Goal: Information Seeking & Learning: Learn about a topic

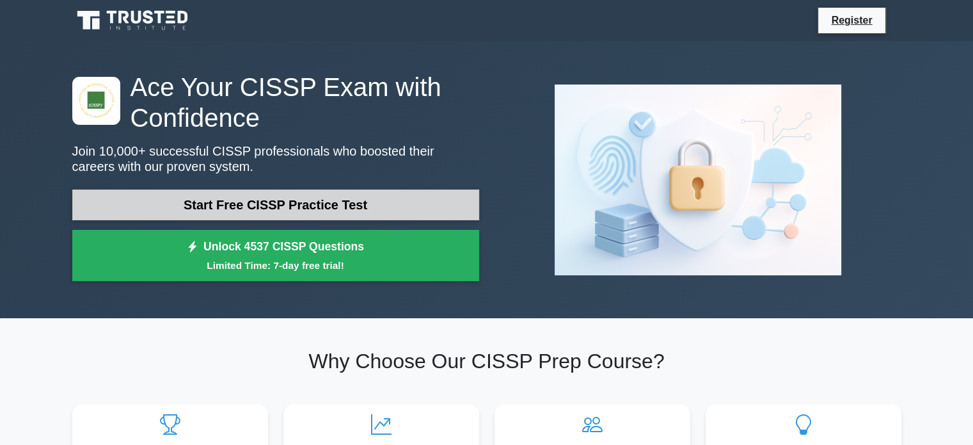
click at [320, 201] on link "Start Free CISSP Practice Test" at bounding box center [275, 204] width 407 height 31
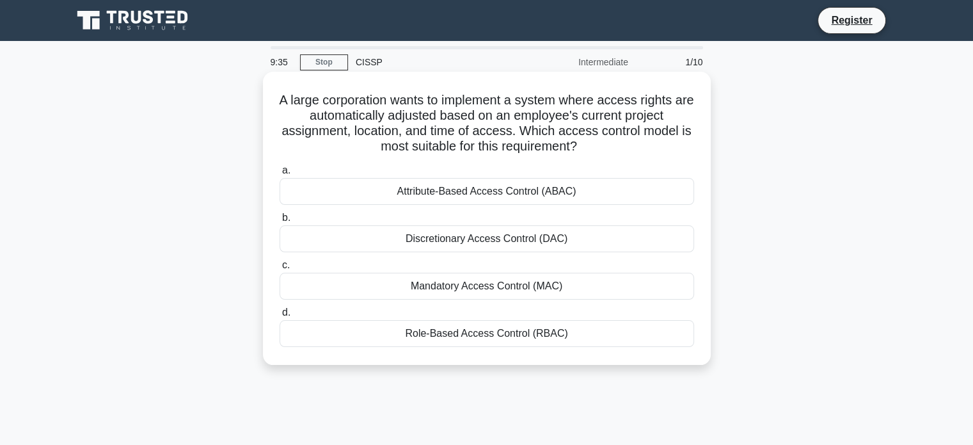
click at [464, 326] on div "Role-Based Access Control (RBAC)" at bounding box center [487, 333] width 415 height 27
click at [280, 317] on input "d. Role-Based Access Control (RBAC)" at bounding box center [280, 312] width 0 height 8
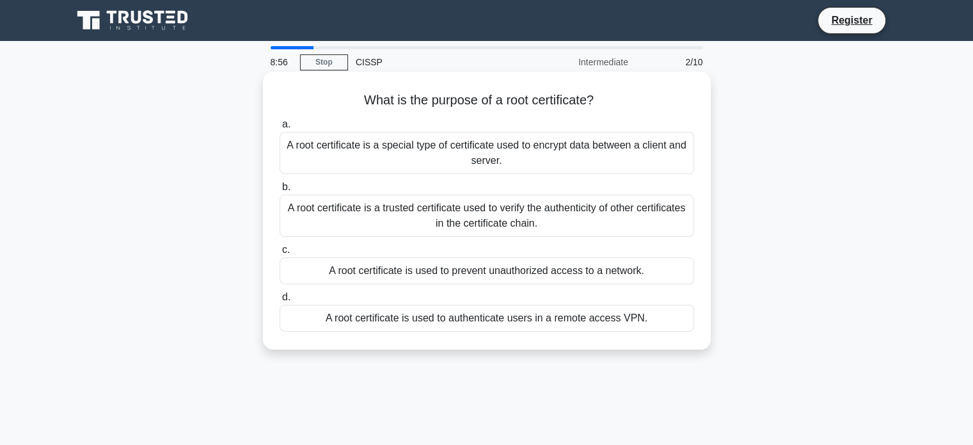
click at [534, 217] on div "A root certificate is a trusted certificate used to verify the authenticity of …" at bounding box center [487, 215] width 415 height 42
click at [280, 191] on input "b. A root certificate is a trusted certificate used to verify the authenticity …" at bounding box center [280, 187] width 0 height 8
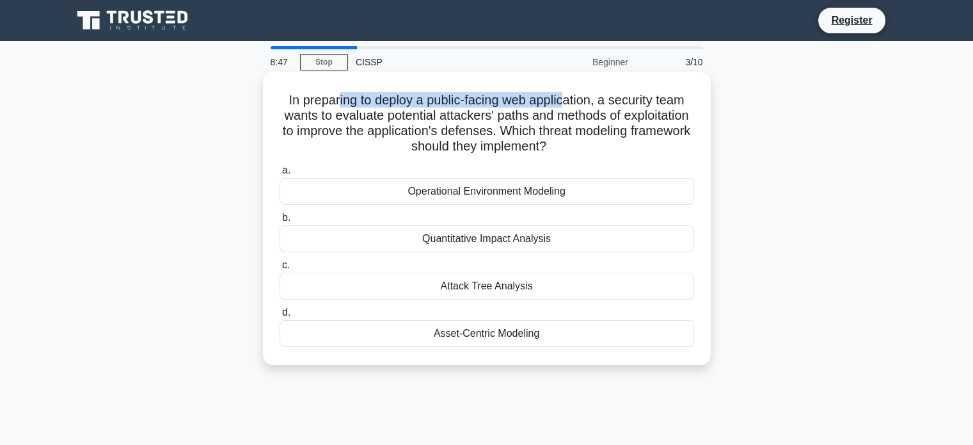
drag, startPoint x: 335, startPoint y: 102, endPoint x: 566, endPoint y: 97, distance: 230.4
click at [566, 97] on h5 "In preparing to deploy a public-facing web application, a security team wants t…" at bounding box center [486, 123] width 417 height 63
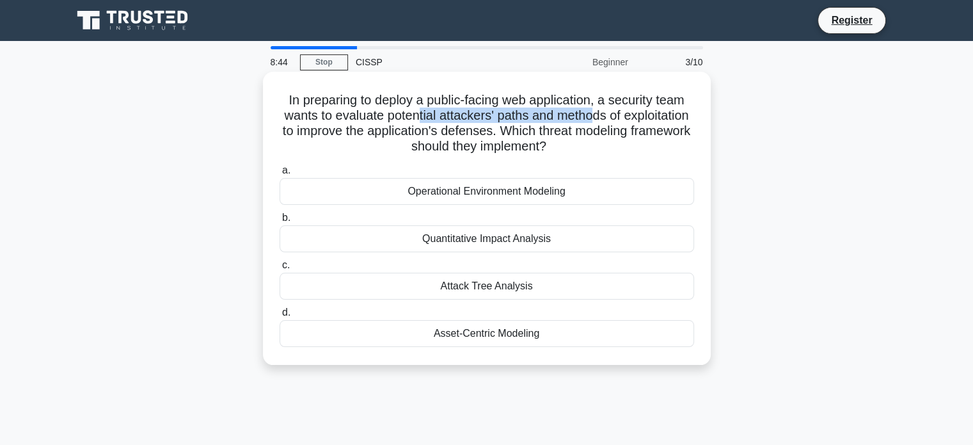
drag, startPoint x: 459, startPoint y: 122, endPoint x: 631, endPoint y: 120, distance: 172.1
click at [631, 120] on h5 "In preparing to deploy a public-facing web application, a security team wants t…" at bounding box center [486, 123] width 417 height 63
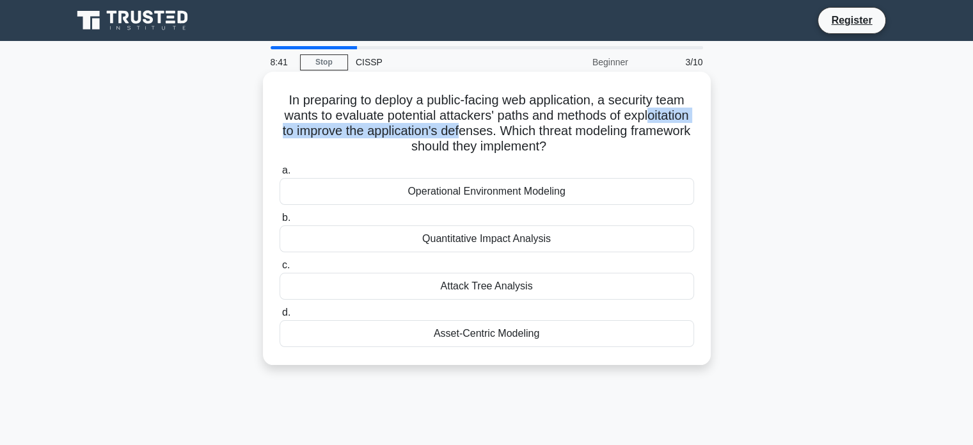
drag, startPoint x: 328, startPoint y: 132, endPoint x: 558, endPoint y: 128, distance: 230.3
click at [558, 128] on h5 "In preparing to deploy a public-facing web application, a security team wants t…" at bounding box center [486, 123] width 417 height 63
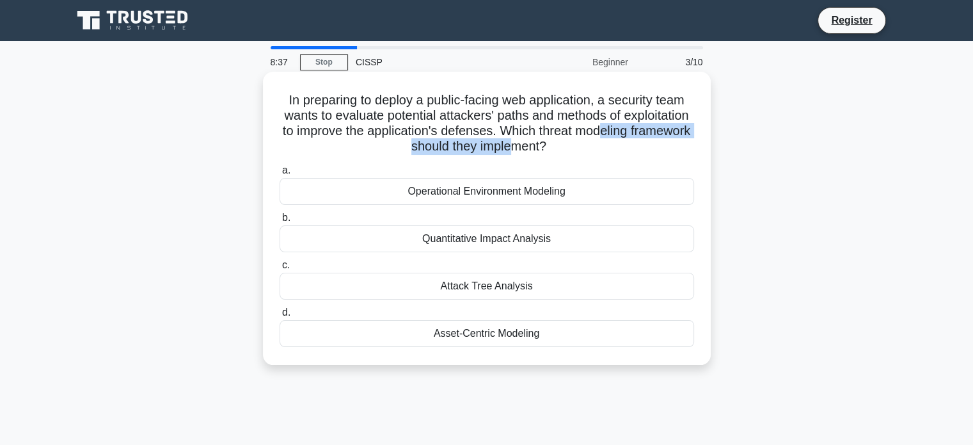
drag, startPoint x: 374, startPoint y: 152, endPoint x: 573, endPoint y: 148, distance: 199.6
click at [573, 148] on h5 "In preparing to deploy a public-facing web application, a security team wants t…" at bounding box center [486, 123] width 417 height 63
click at [609, 193] on div "Operational Environment Modeling" at bounding box center [487, 191] width 415 height 27
click at [280, 175] on input "a. Operational Environment Modeling" at bounding box center [280, 170] width 0 height 8
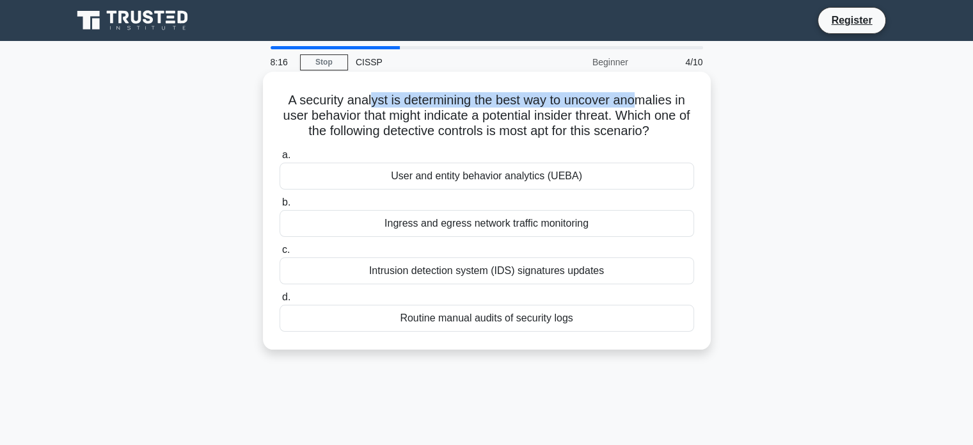
drag, startPoint x: 368, startPoint y: 104, endPoint x: 637, endPoint y: 104, distance: 268.7
click at [637, 104] on h5 "A security analyst is determining the best way to uncover anomalies in user beh…" at bounding box center [486, 115] width 417 height 47
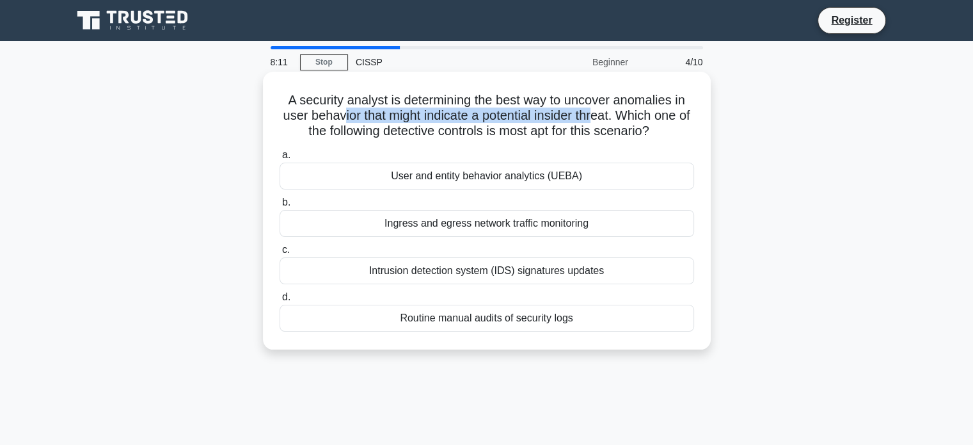
drag, startPoint x: 352, startPoint y: 114, endPoint x: 605, endPoint y: 115, distance: 252.1
click at [605, 115] on h5 "A security analyst is determining the best way to uncover anomalies in user beh…" at bounding box center [486, 115] width 417 height 47
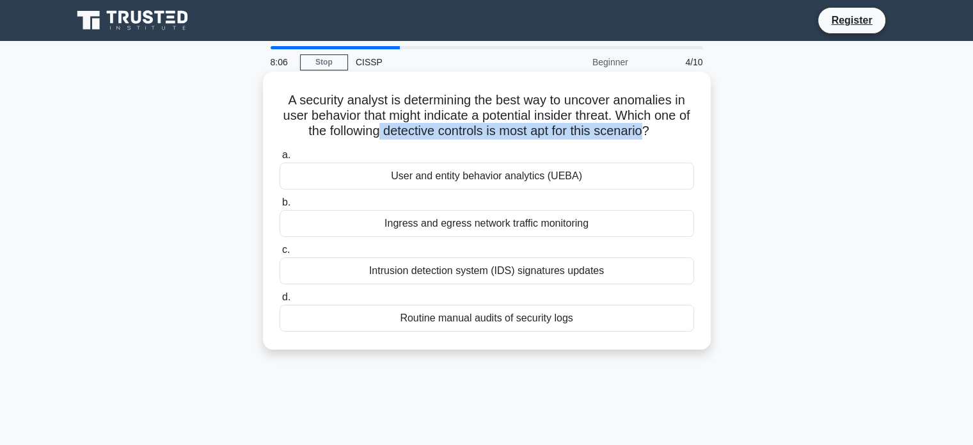
drag, startPoint x: 385, startPoint y: 133, endPoint x: 654, endPoint y: 129, distance: 269.4
click at [654, 129] on h5 "A security analyst is determining the best way to uncover anomalies in user beh…" at bounding box center [486, 115] width 417 height 47
click at [480, 226] on div "Ingress and egress network traffic monitoring" at bounding box center [487, 223] width 415 height 27
click at [280, 207] on input "b. Ingress and egress network traffic monitoring" at bounding box center [280, 202] width 0 height 8
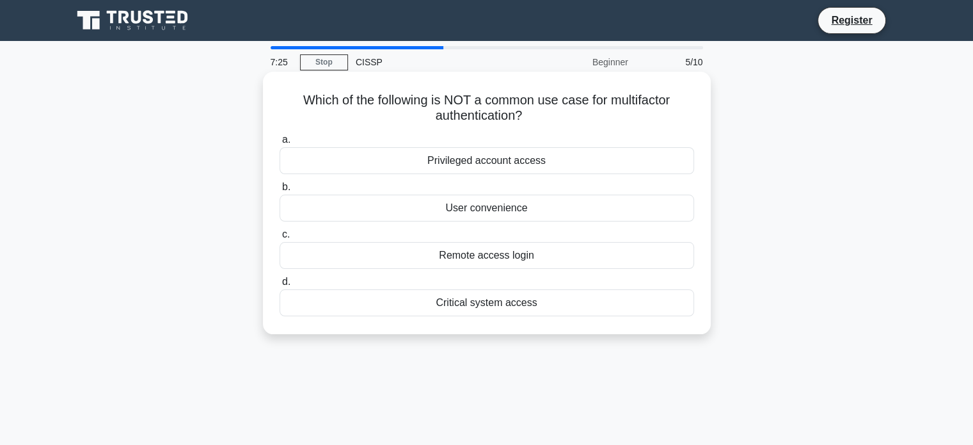
click at [395, 209] on div "User convenience" at bounding box center [487, 207] width 415 height 27
click at [280, 191] on input "b. User convenience" at bounding box center [280, 187] width 0 height 8
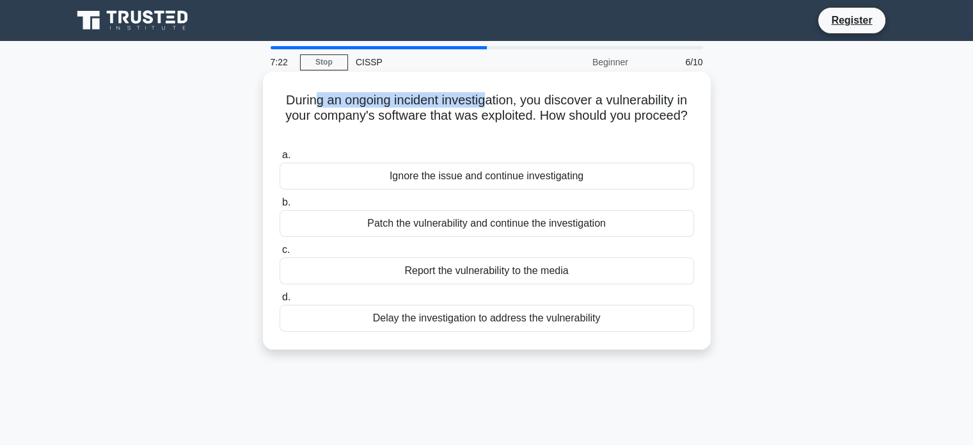
drag, startPoint x: 313, startPoint y: 100, endPoint x: 494, endPoint y: 98, distance: 180.4
click at [494, 98] on h5 "During an ongoing incident investigation, you discover a vulnerability in your …" at bounding box center [486, 115] width 417 height 47
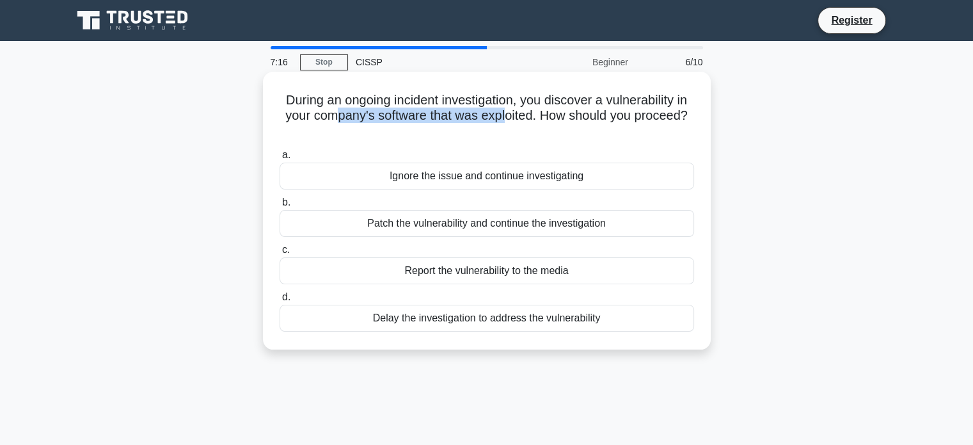
drag, startPoint x: 372, startPoint y: 116, endPoint x: 540, endPoint y: 114, distance: 167.6
click at [540, 114] on h5 "During an ongoing incident investigation, you discover a vulnerability in your …" at bounding box center [486, 115] width 417 height 47
click at [466, 230] on div "Patch the vulnerability and continue the investigation" at bounding box center [487, 223] width 415 height 27
click at [280, 207] on input "b. Patch the vulnerability and continue the investigation" at bounding box center [280, 202] width 0 height 8
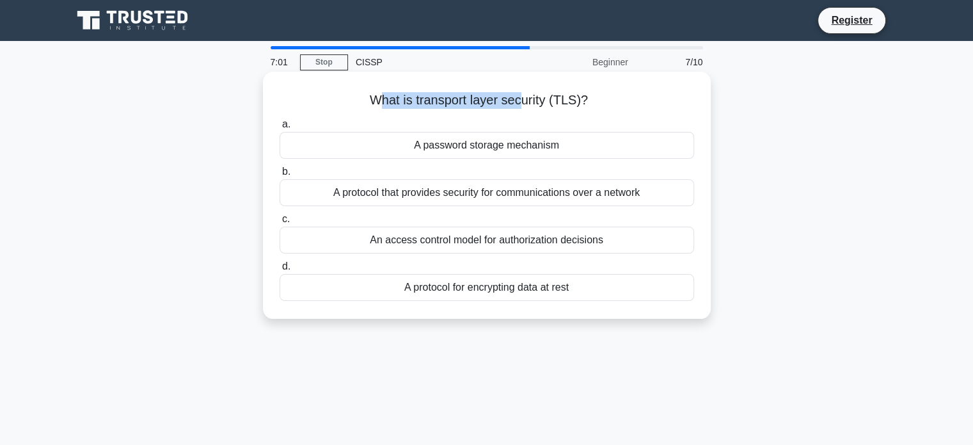
drag, startPoint x: 374, startPoint y: 103, endPoint x: 524, endPoint y: 102, distance: 149.7
click at [524, 102] on h5 "What is transport layer security (TLS)? .spinner_0XTQ{transform-origin:center;a…" at bounding box center [486, 100] width 417 height 17
drag, startPoint x: 455, startPoint y: 153, endPoint x: 526, endPoint y: 148, distance: 70.6
click at [526, 148] on div "A password storage mechanism" at bounding box center [487, 145] width 415 height 27
drag, startPoint x: 367, startPoint y: 194, endPoint x: 634, endPoint y: 191, distance: 267.4
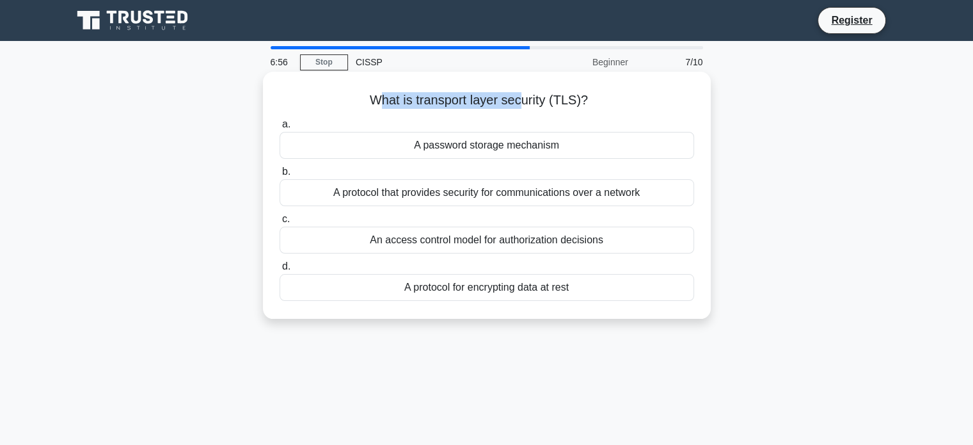
click at [634, 191] on div "A protocol that provides security for communications over a network" at bounding box center [487, 192] width 415 height 27
drag, startPoint x: 407, startPoint y: 245, endPoint x: 583, endPoint y: 242, distance: 176.0
click at [583, 242] on div "An access control model for authorization decisions" at bounding box center [487, 239] width 415 height 27
drag, startPoint x: 431, startPoint y: 290, endPoint x: 562, endPoint y: 291, distance: 131.8
click at [562, 291] on div "A protocol for encrypting data at rest" at bounding box center [487, 287] width 415 height 27
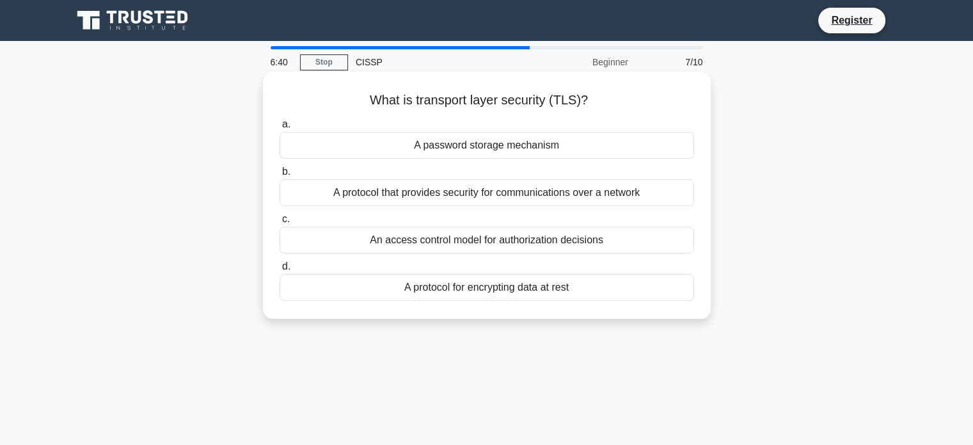
click at [584, 184] on div "A protocol that provides security for communications over a network" at bounding box center [487, 192] width 415 height 27
click at [280, 176] on input "b. A protocol that provides security for communications over a network" at bounding box center [280, 172] width 0 height 8
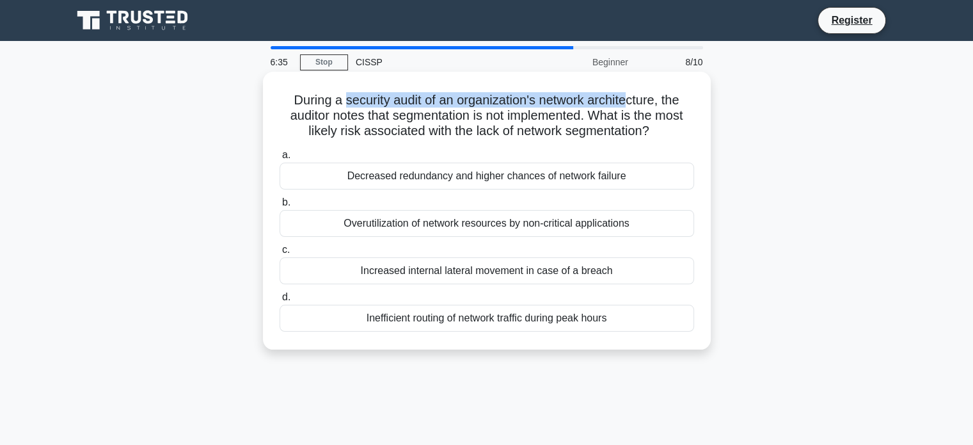
drag, startPoint x: 342, startPoint y: 95, endPoint x: 632, endPoint y: 93, distance: 290.4
click at [632, 93] on h5 "During a security audit of an organization's network architecture, the auditor …" at bounding box center [486, 115] width 417 height 47
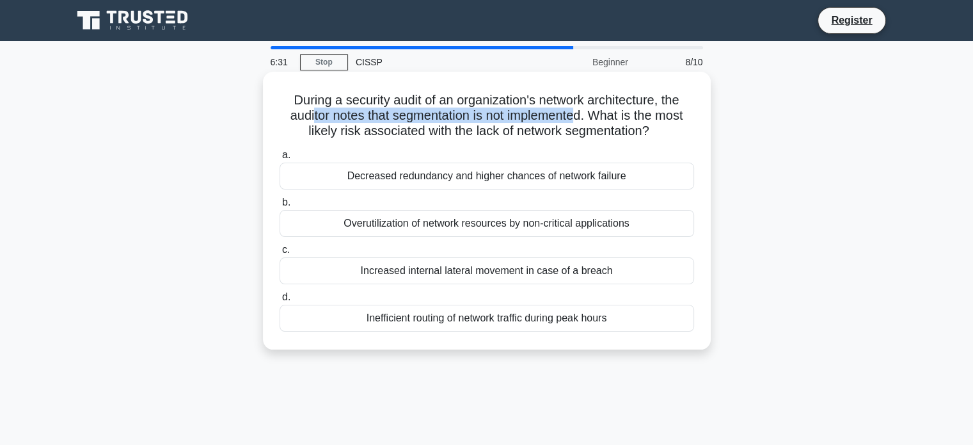
drag, startPoint x: 327, startPoint y: 118, endPoint x: 579, endPoint y: 112, distance: 252.1
click at [579, 112] on h5 "During a security audit of an organization's network architecture, the auditor …" at bounding box center [486, 115] width 417 height 47
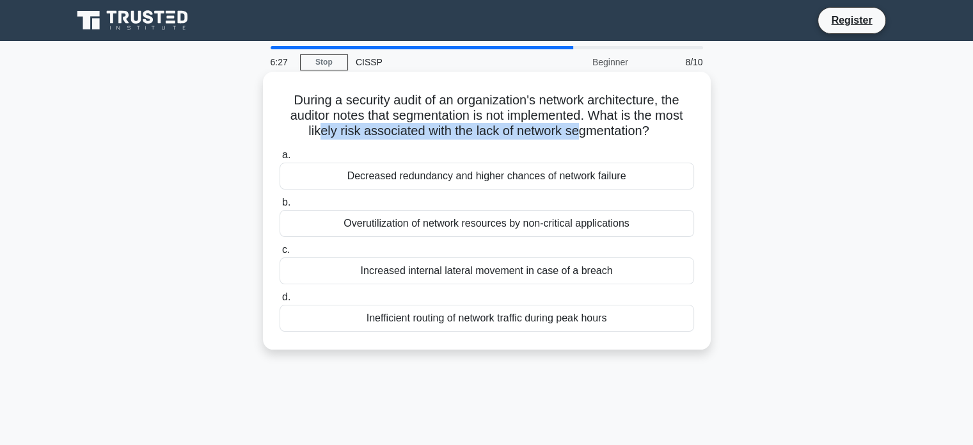
drag, startPoint x: 312, startPoint y: 129, endPoint x: 578, endPoint y: 128, distance: 266.1
click at [578, 128] on h5 "During a security audit of an organization's network architecture, the auditor …" at bounding box center [486, 115] width 417 height 47
click at [399, 276] on div "Increased internal lateral movement in case of a breach" at bounding box center [487, 270] width 415 height 27
click at [280, 254] on input "c. Increased internal lateral movement in case of a breach" at bounding box center [280, 250] width 0 height 8
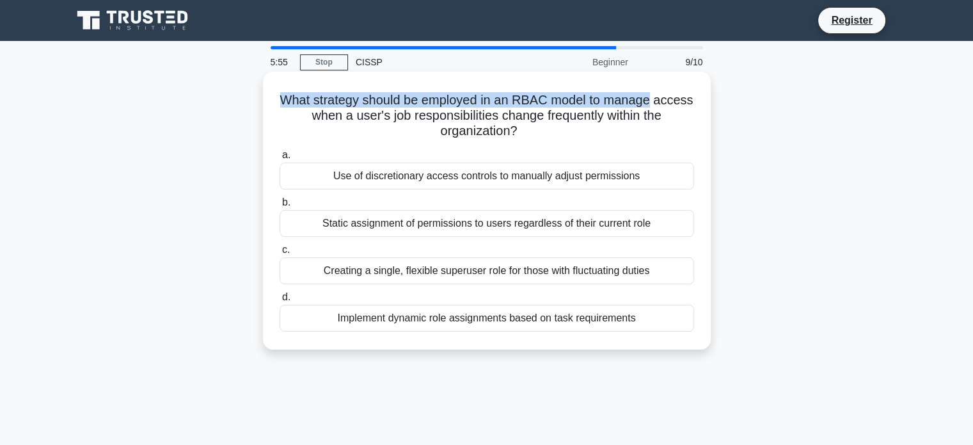
drag, startPoint x: 302, startPoint y: 95, endPoint x: 583, endPoint y: 107, distance: 281.1
click at [707, 99] on div "What strategy should be employed in an RBAC model to manage access when a user'…" at bounding box center [487, 211] width 448 height 278
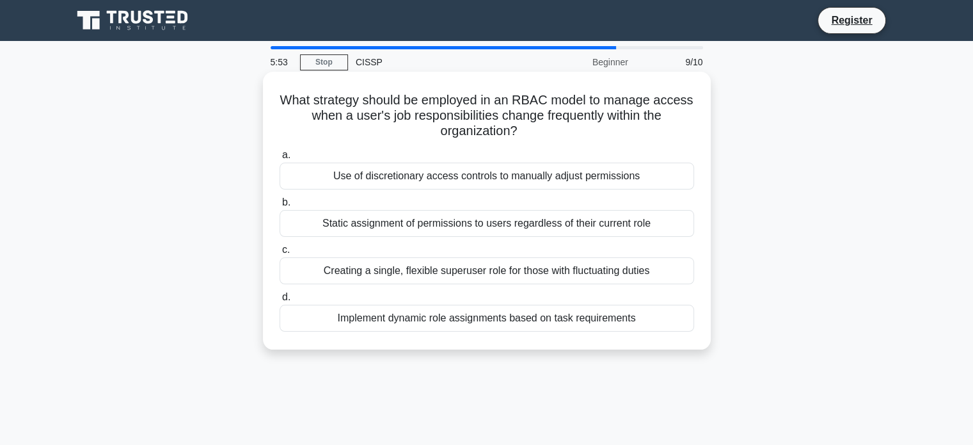
drag, startPoint x: 320, startPoint y: 123, endPoint x: 477, endPoint y: 116, distance: 157.6
click at [477, 116] on h5 "What strategy should be employed in an RBAC model to manage access when a user'…" at bounding box center [486, 115] width 417 height 47
drag, startPoint x: 438, startPoint y: 114, endPoint x: 599, endPoint y: 115, distance: 160.6
click at [599, 115] on h5 "What strategy should be employed in an RBAC model to manage access when a user'…" at bounding box center [486, 115] width 417 height 47
drag, startPoint x: 354, startPoint y: 104, endPoint x: 489, endPoint y: 104, distance: 135.6
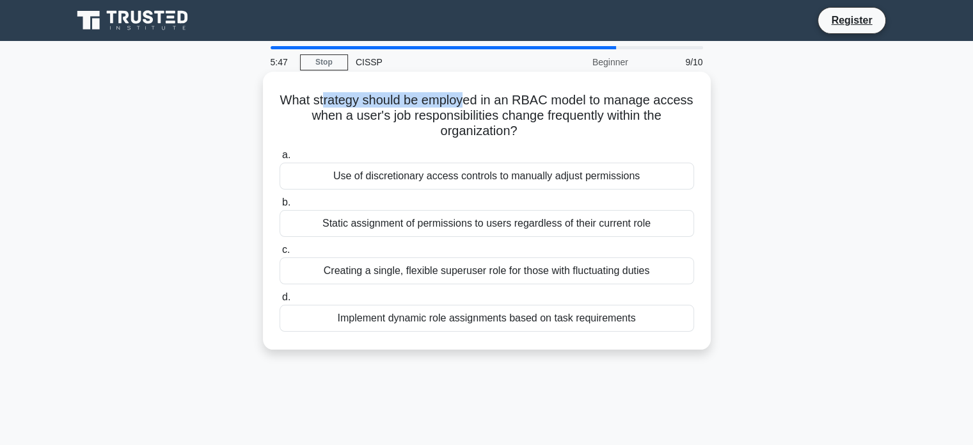
click at [489, 104] on h5 "What strategy should be employed in an RBAC model to manage access when a user'…" at bounding box center [486, 115] width 417 height 47
drag, startPoint x: 499, startPoint y: 124, endPoint x: 510, endPoint y: 118, distance: 12.6
click at [502, 124] on h5 "What strategy should be employed in an RBAC model to manage access when a user'…" at bounding box center [486, 115] width 417 height 47
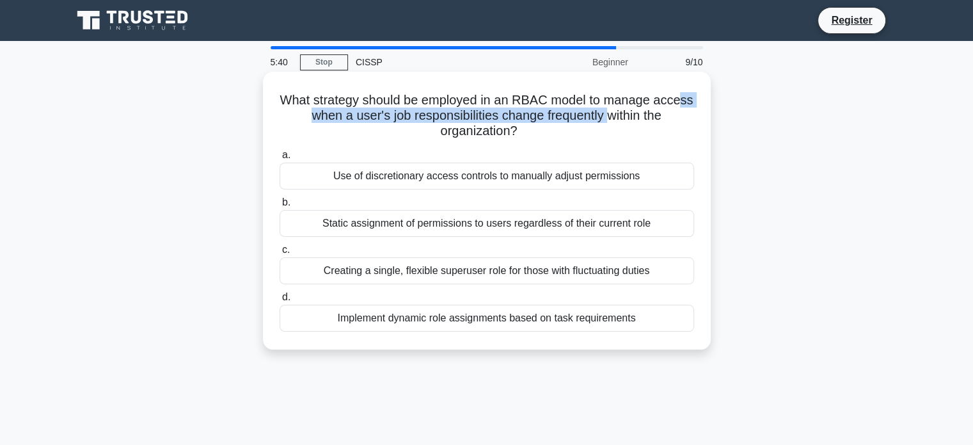
drag, startPoint x: 308, startPoint y: 123, endPoint x: 627, endPoint y: 120, distance: 319.2
click at [627, 120] on h5 "What strategy should be employed in an RBAC model to manage access when a user'…" at bounding box center [486, 115] width 417 height 47
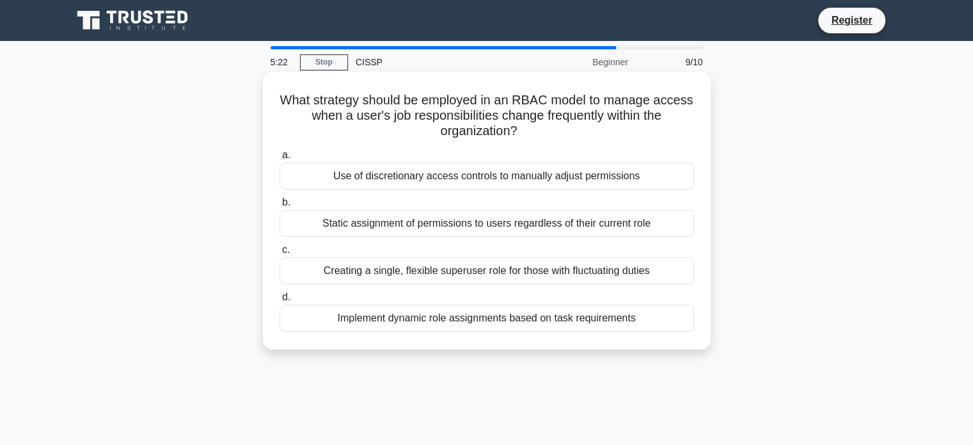
click at [475, 317] on div "Implement dynamic role assignments based on task requirements" at bounding box center [487, 318] width 415 height 27
click at [280, 301] on input "d. Implement dynamic role assignments based on task requirements" at bounding box center [280, 297] width 0 height 8
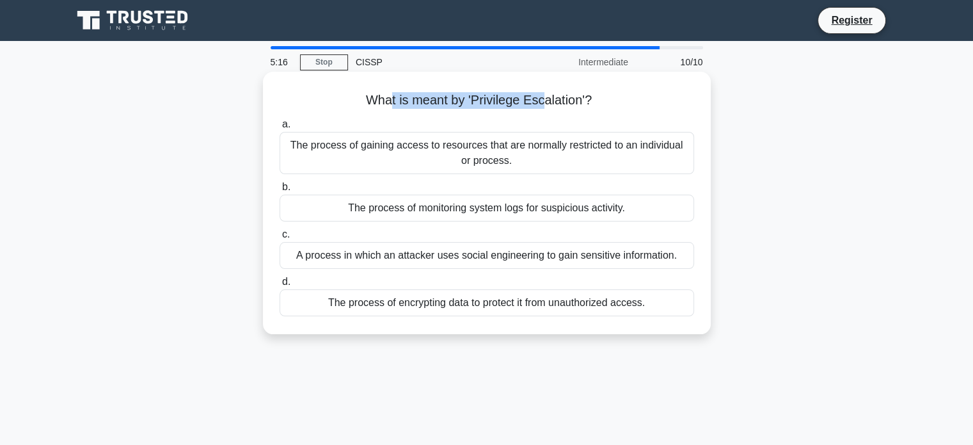
drag, startPoint x: 390, startPoint y: 107, endPoint x: 540, endPoint y: 101, distance: 150.4
click at [540, 101] on h5 "What is meant by 'Privilege Escalation'? .spinner_0XTQ{transform-origin:center;…" at bounding box center [486, 100] width 417 height 17
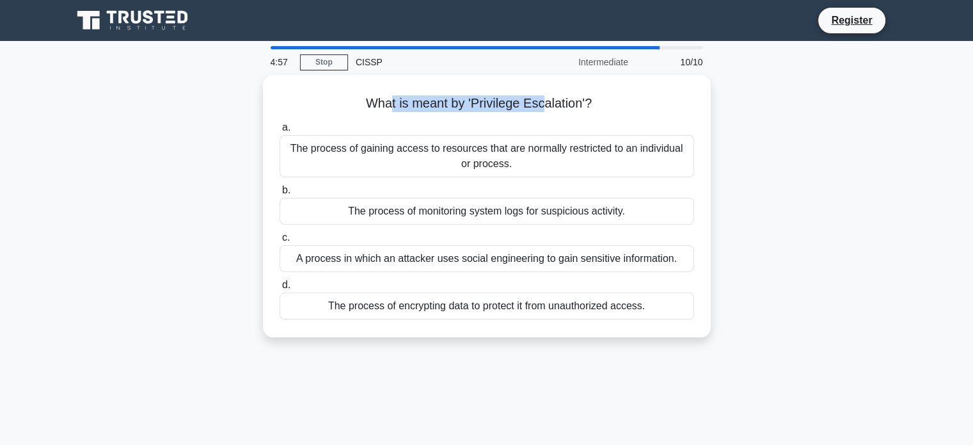
drag, startPoint x: 333, startPoint y: 152, endPoint x: 575, endPoint y: 360, distance: 319.4
click at [575, 360] on div "4:57 Stop CISSP Intermediate 10/10 What is meant by 'Privilege Escalation'? .sp…" at bounding box center [487, 366] width 844 height 640
click at [485, 376] on div "4:57 Stop CISSP Intermediate 10/10 What is meant by 'Privilege Escalation'? .sp…" at bounding box center [487, 366] width 844 height 640
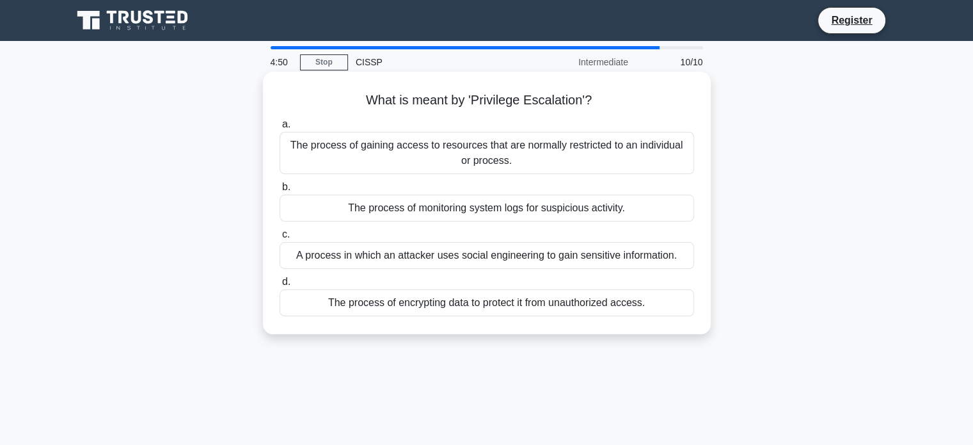
click at [470, 157] on div "The process of gaining access to resources that are normally restricted to an i…" at bounding box center [487, 153] width 415 height 42
click at [280, 129] on input "a. The process of gaining access to resources that are normally restricted to a…" at bounding box center [280, 124] width 0 height 8
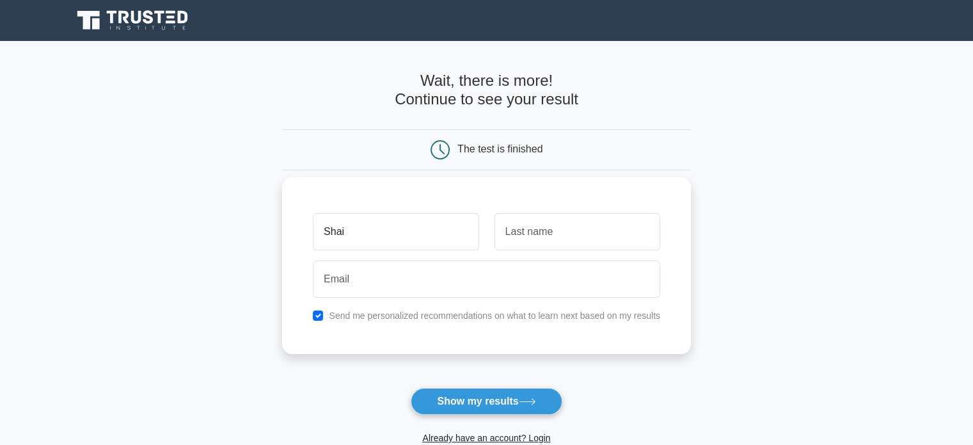
type input "[PERSON_NAME]"
click at [558, 233] on input "text" at bounding box center [578, 231] width 166 height 37
type input "Patel"
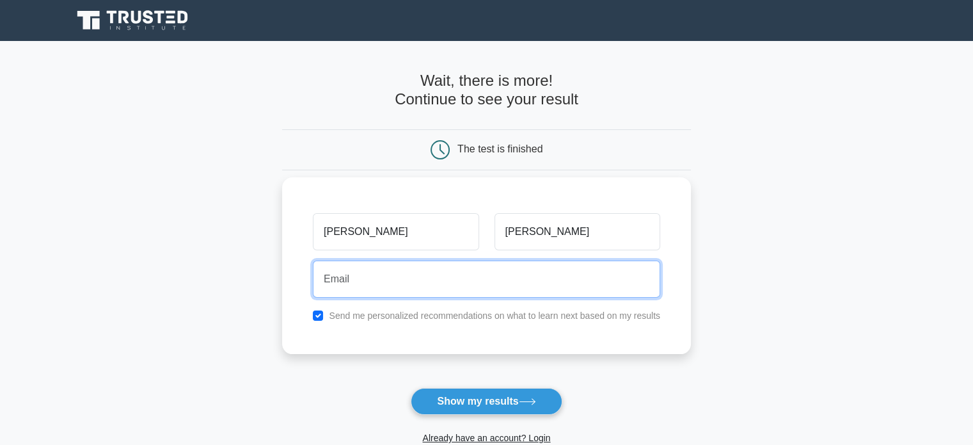
click at [439, 286] on input "email" at bounding box center [486, 278] width 347 height 37
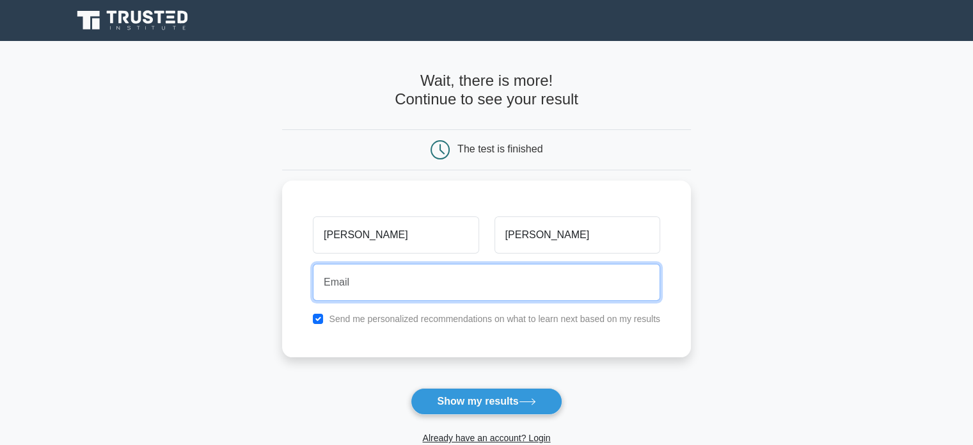
type input "shailendra@nextoratechnologies.com"
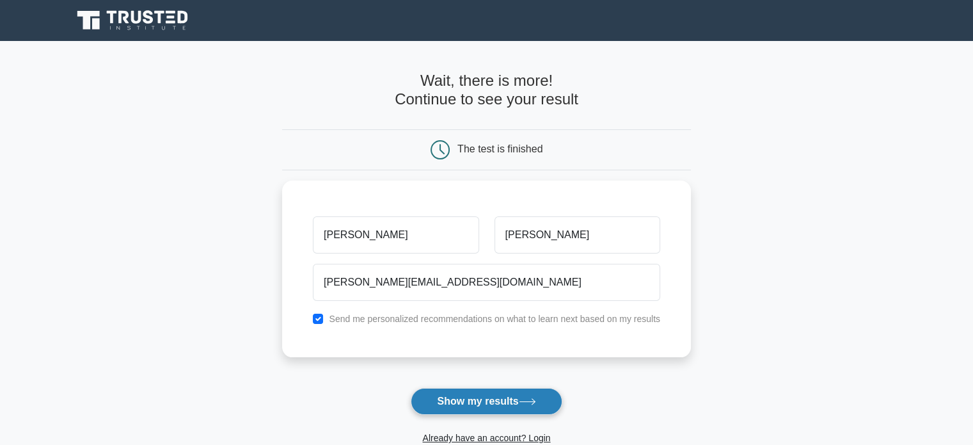
click at [491, 409] on button "Show my results" at bounding box center [486, 401] width 151 height 27
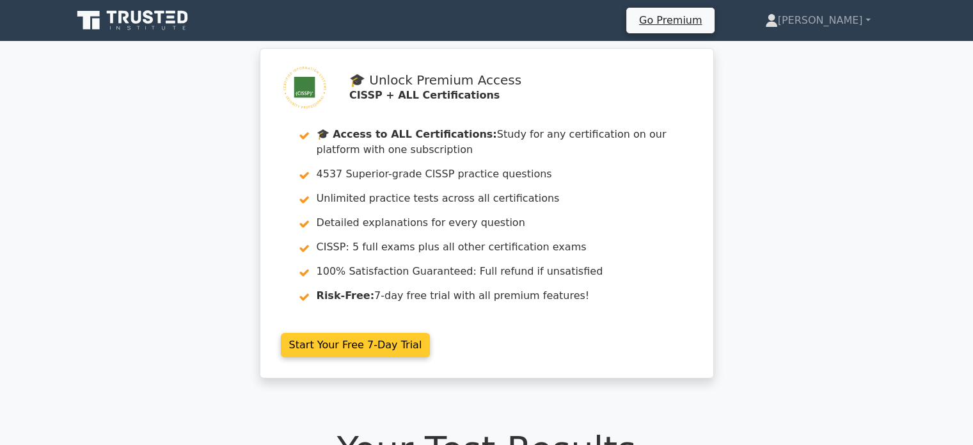
click at [303, 342] on link "Start Your Free 7-Day Trial" at bounding box center [356, 345] width 150 height 24
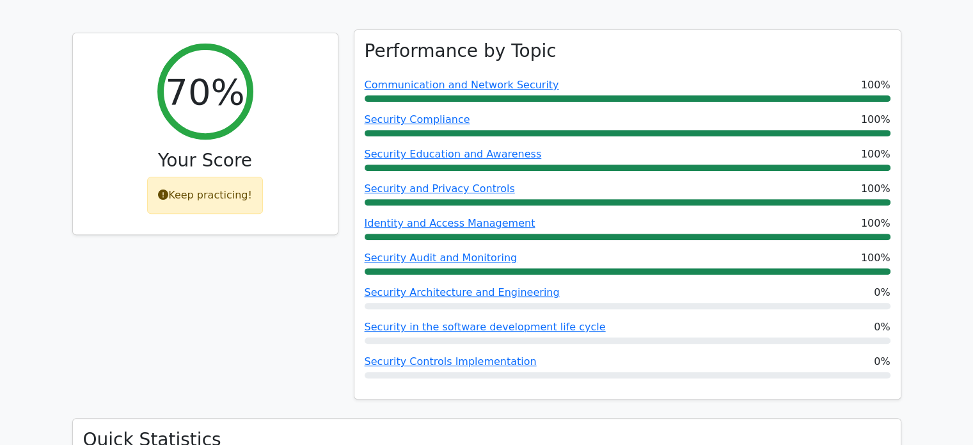
scroll to position [576, 0]
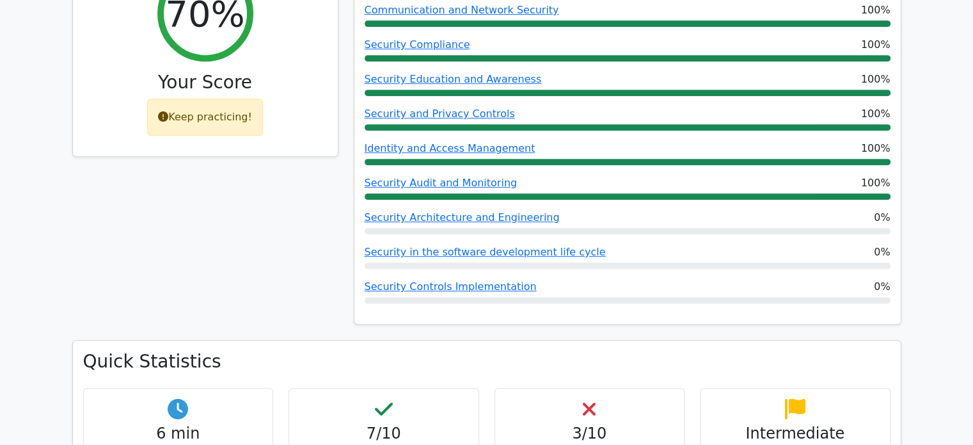
click at [219, 196] on div "70% Your Score Keep practicing!" at bounding box center [205, 147] width 281 height 385
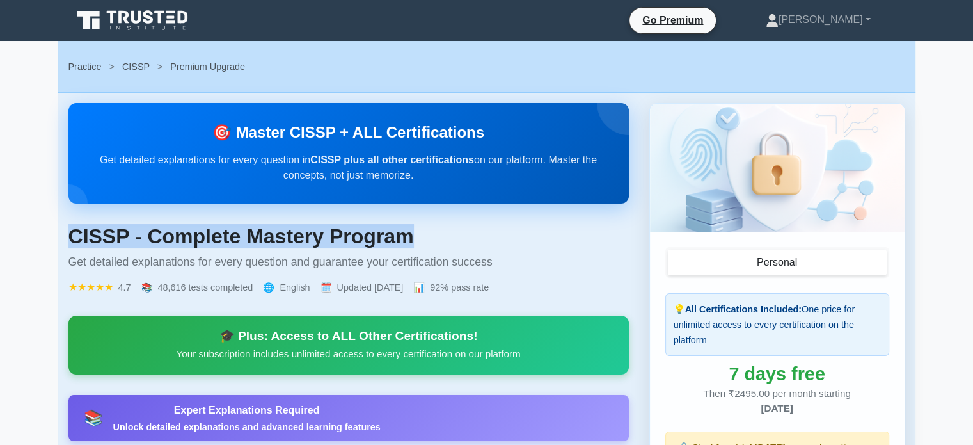
drag, startPoint x: 61, startPoint y: 204, endPoint x: 402, endPoint y: 226, distance: 341.1
